Goal: Task Accomplishment & Management: Use online tool/utility

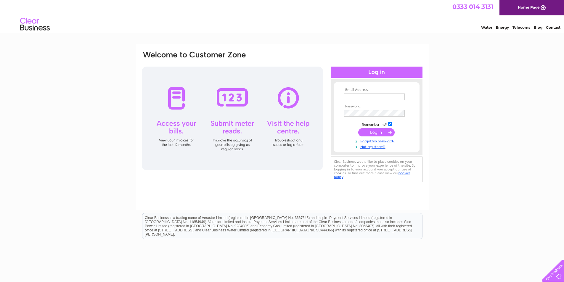
type input "[EMAIL_ADDRESS][DOMAIN_NAME]"
click at [372, 132] on input "submit" at bounding box center [376, 132] width 36 height 8
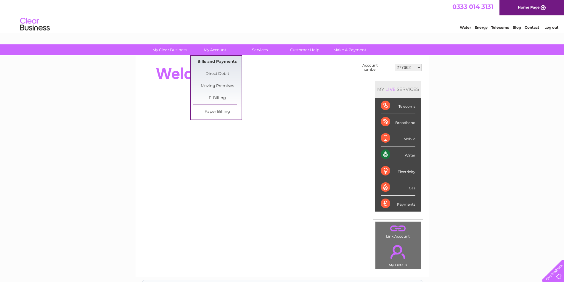
click at [211, 64] on link "Bills and Payments" at bounding box center [217, 62] width 49 height 12
click at [210, 62] on link "Bills and Payments" at bounding box center [217, 62] width 49 height 12
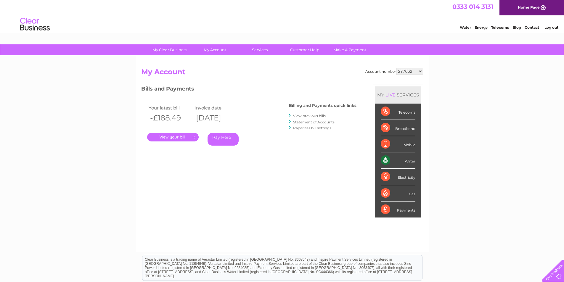
click at [180, 137] on link "." at bounding box center [172, 137] width 51 height 9
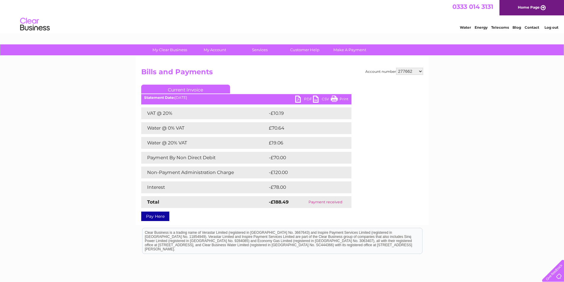
click at [300, 99] on link "PDF" at bounding box center [304, 100] width 18 height 9
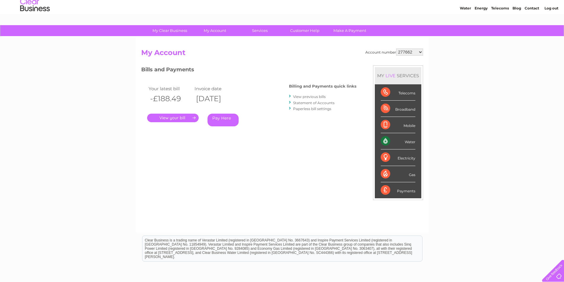
scroll to position [30, 0]
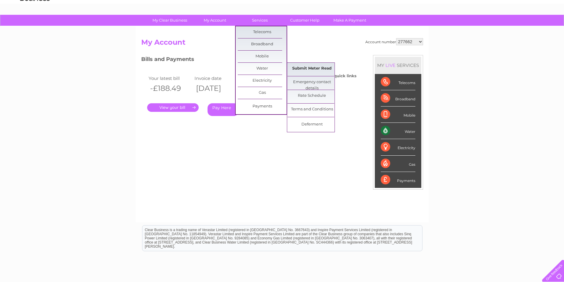
click at [310, 69] on link "Submit Meter Read" at bounding box center [311, 69] width 49 height 12
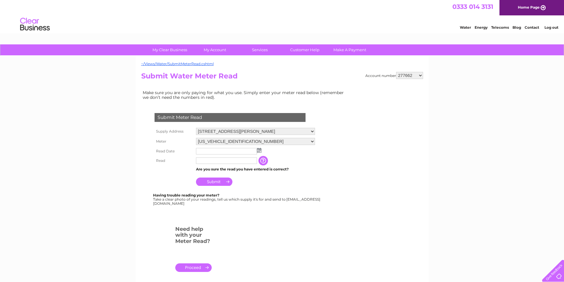
click at [259, 150] on img at bounding box center [259, 150] width 4 height 5
click at [230, 176] on link "3" at bounding box center [229, 176] width 9 height 6
type input "[DATE]"
click at [229, 161] on input "text" at bounding box center [227, 160] width 62 height 7
type input "00087"
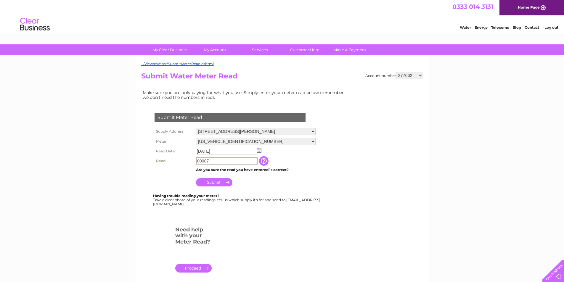
click at [212, 182] on input "Submit" at bounding box center [214, 182] width 36 height 8
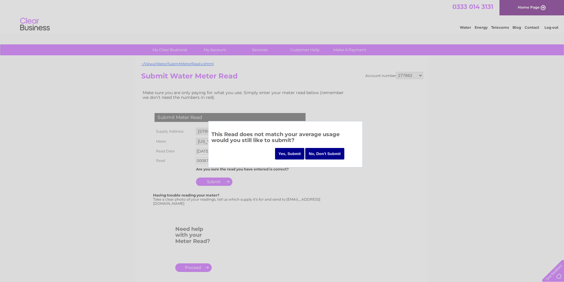
click at [285, 153] on input "Yes, Submit" at bounding box center [290, 154] width 30 height 12
